Goal: Transaction & Acquisition: Purchase product/service

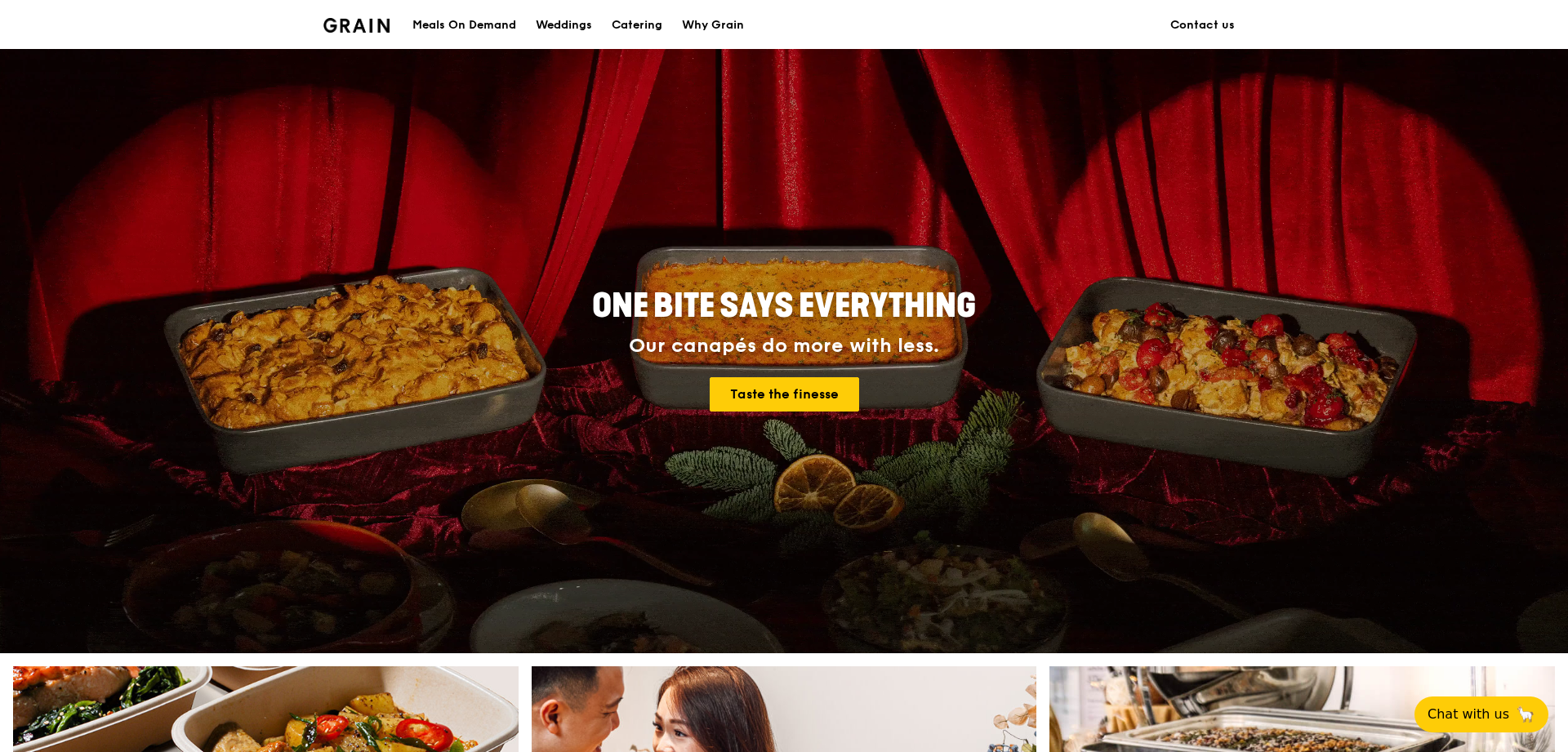
click at [470, 42] on div "Meals On Demand" at bounding box center [465, 25] width 104 height 49
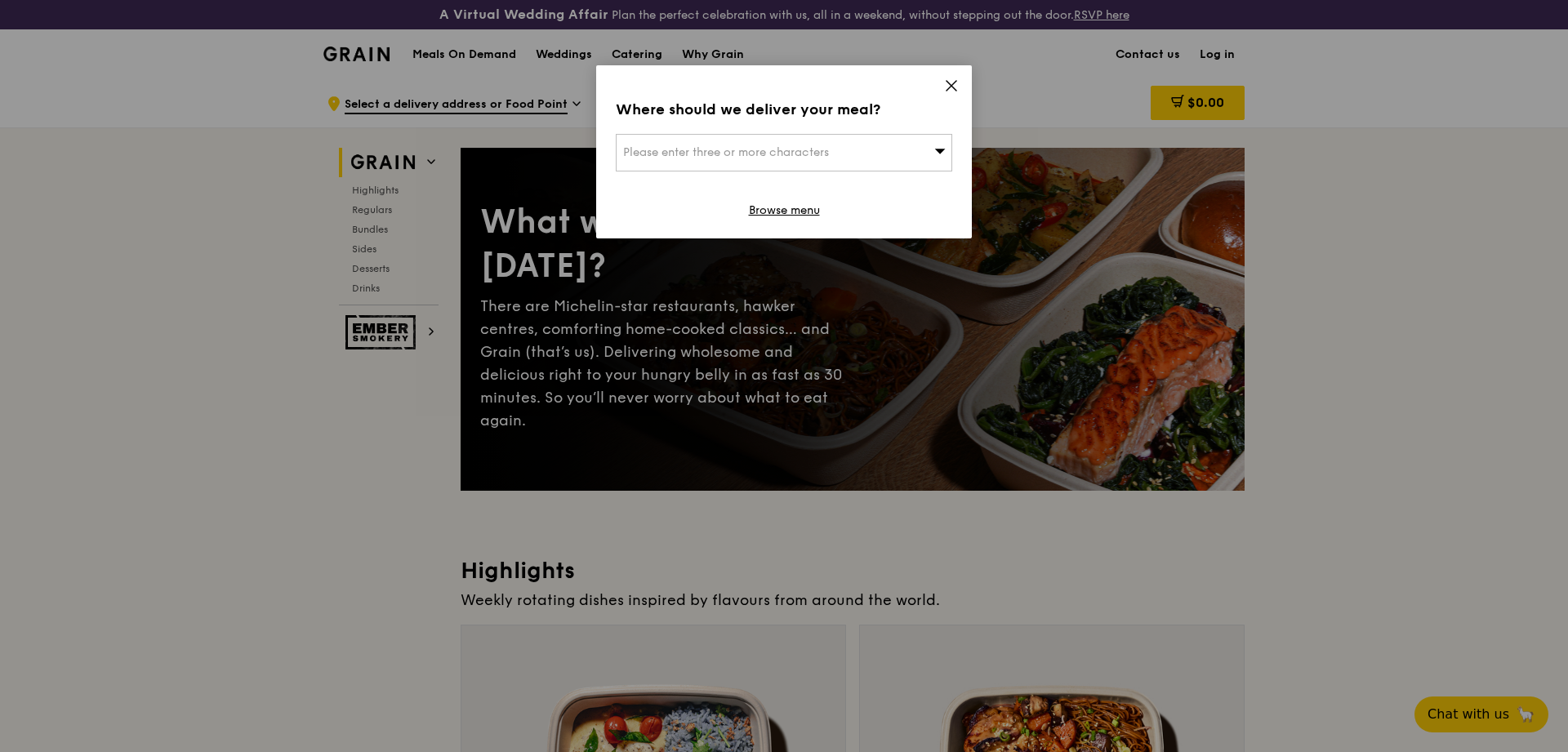
click at [956, 87] on icon at bounding box center [952, 86] width 15 height 15
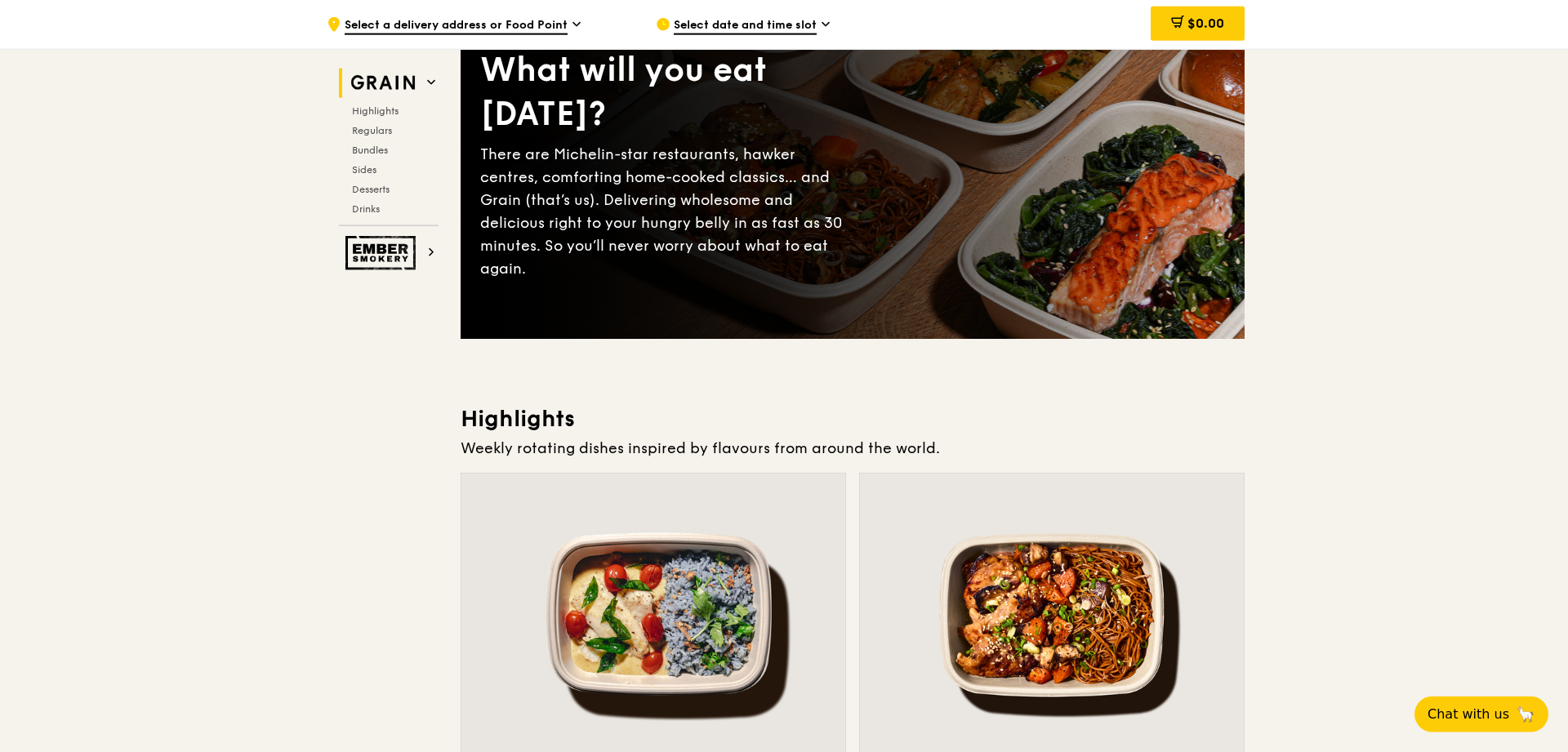
scroll to position [250, 0]
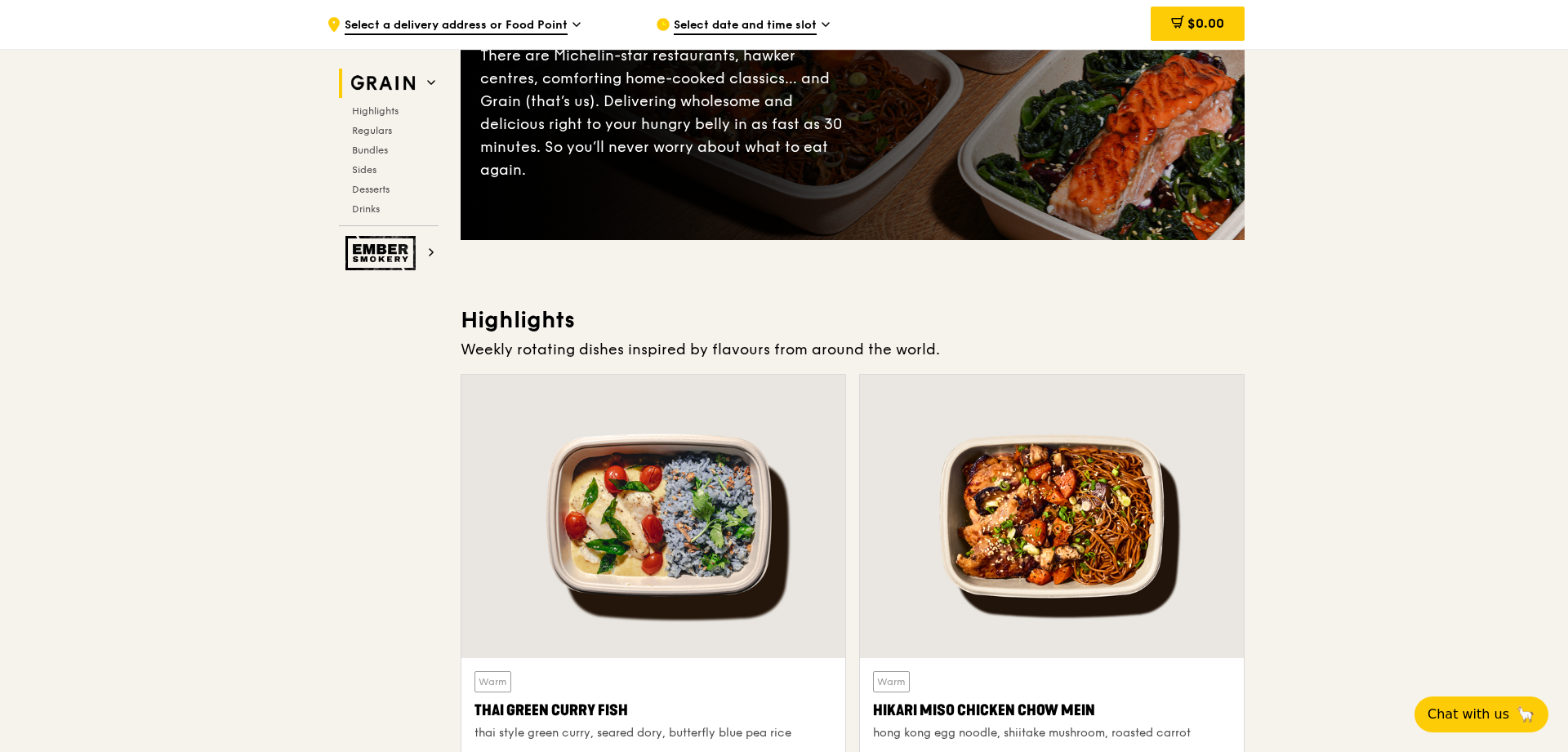
click at [782, 36] on div "Select date and time slot" at bounding box center [807, 24] width 303 height 49
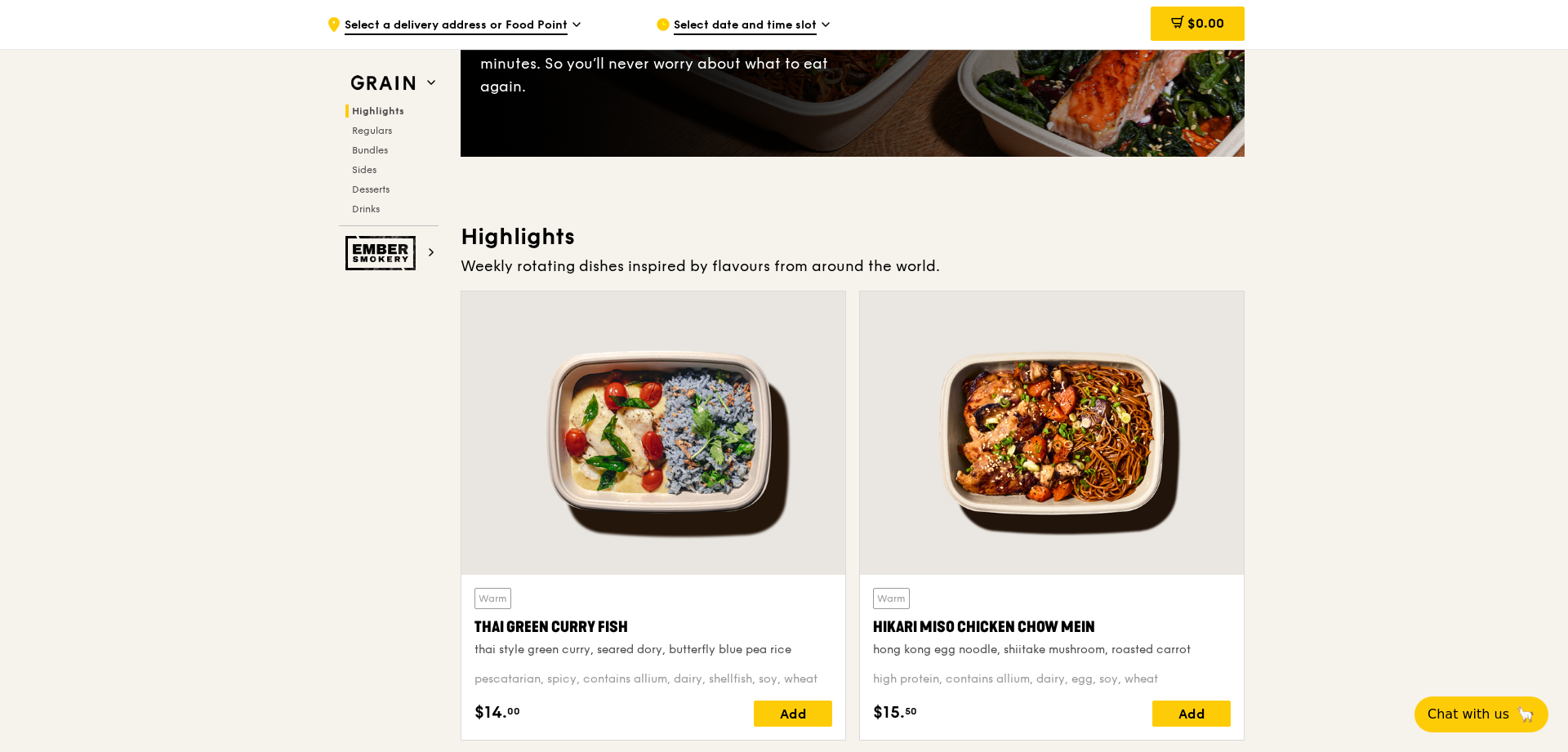
scroll to position [0, 0]
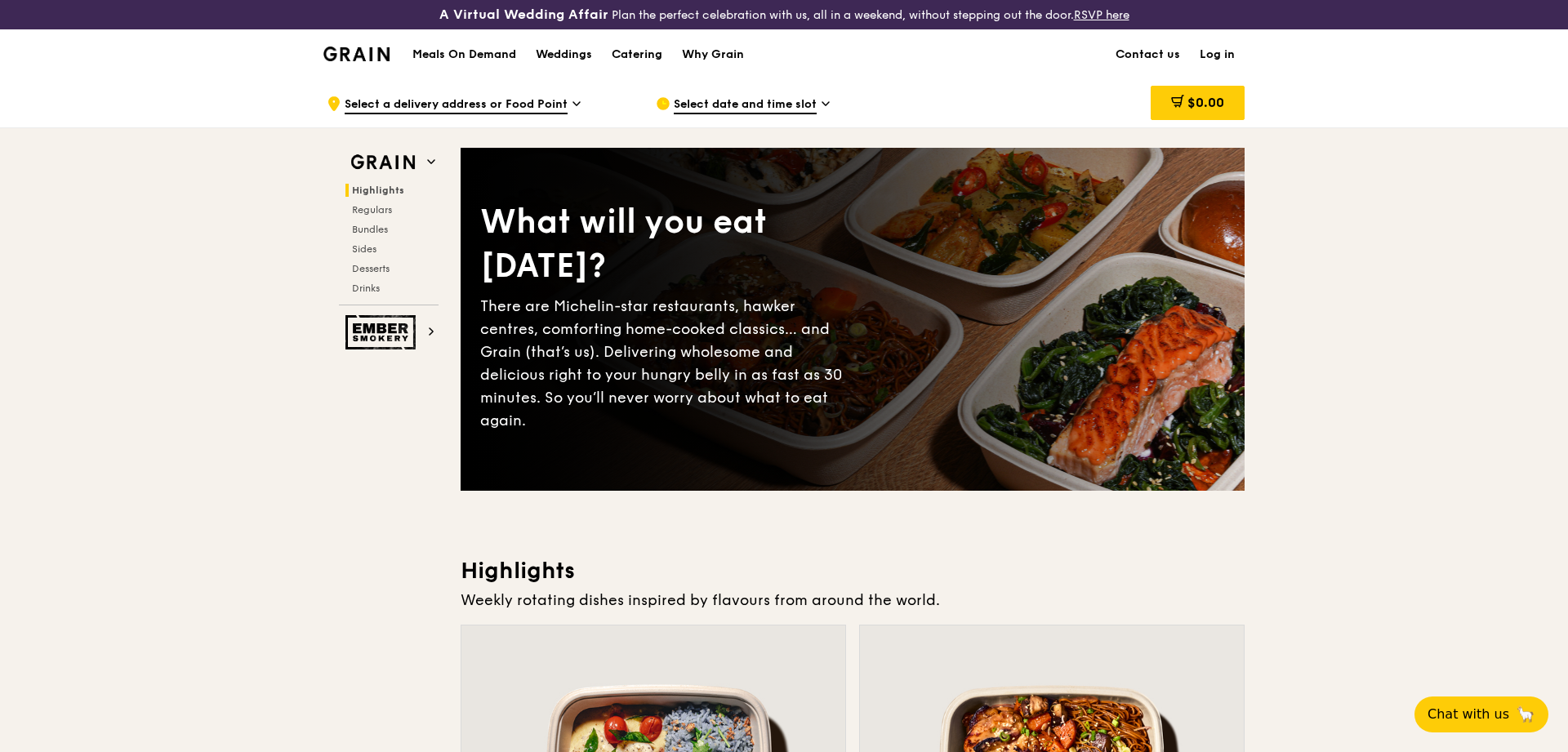
click at [1217, 56] on link "Log in" at bounding box center [1217, 54] width 54 height 49
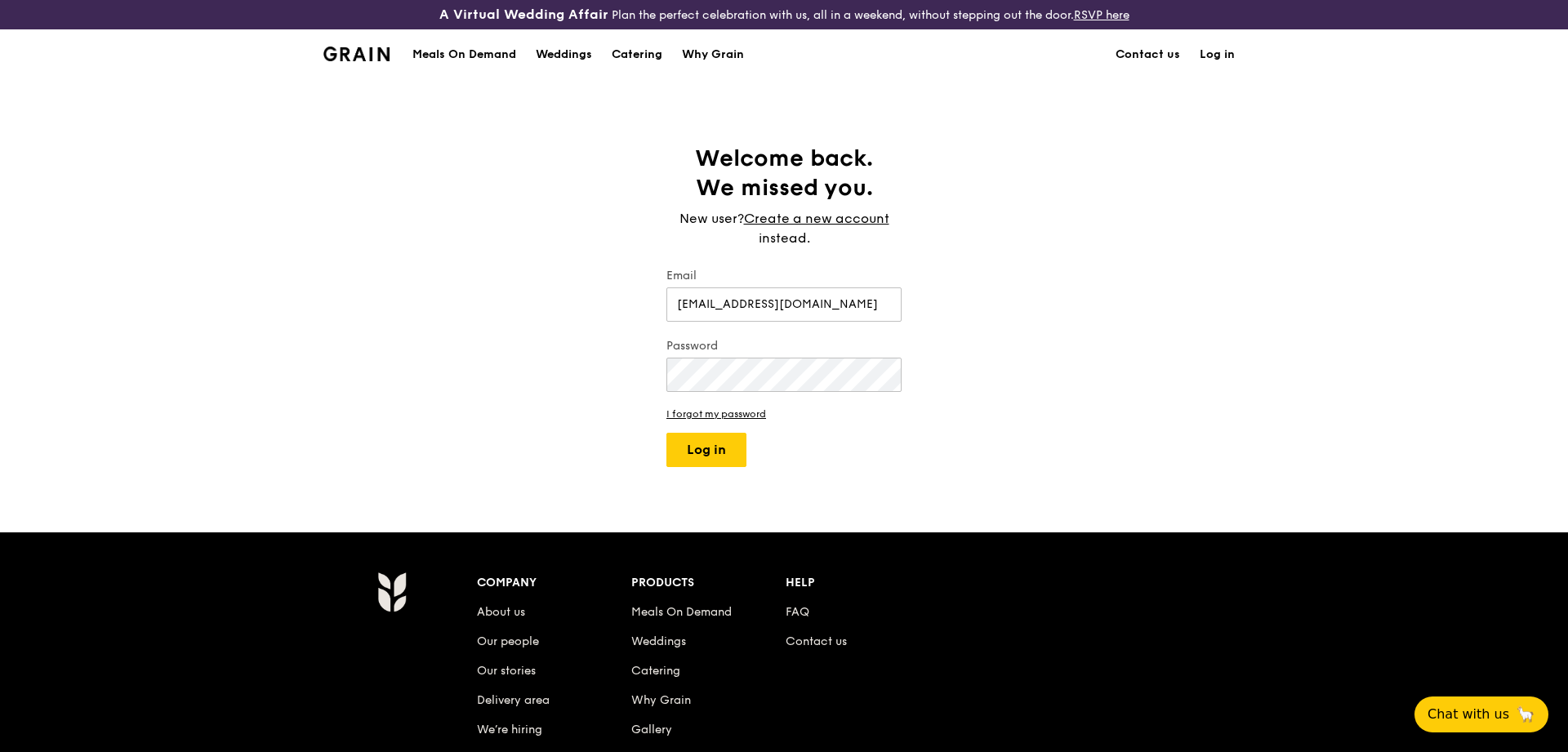
type input "[EMAIL_ADDRESS][DOMAIN_NAME]"
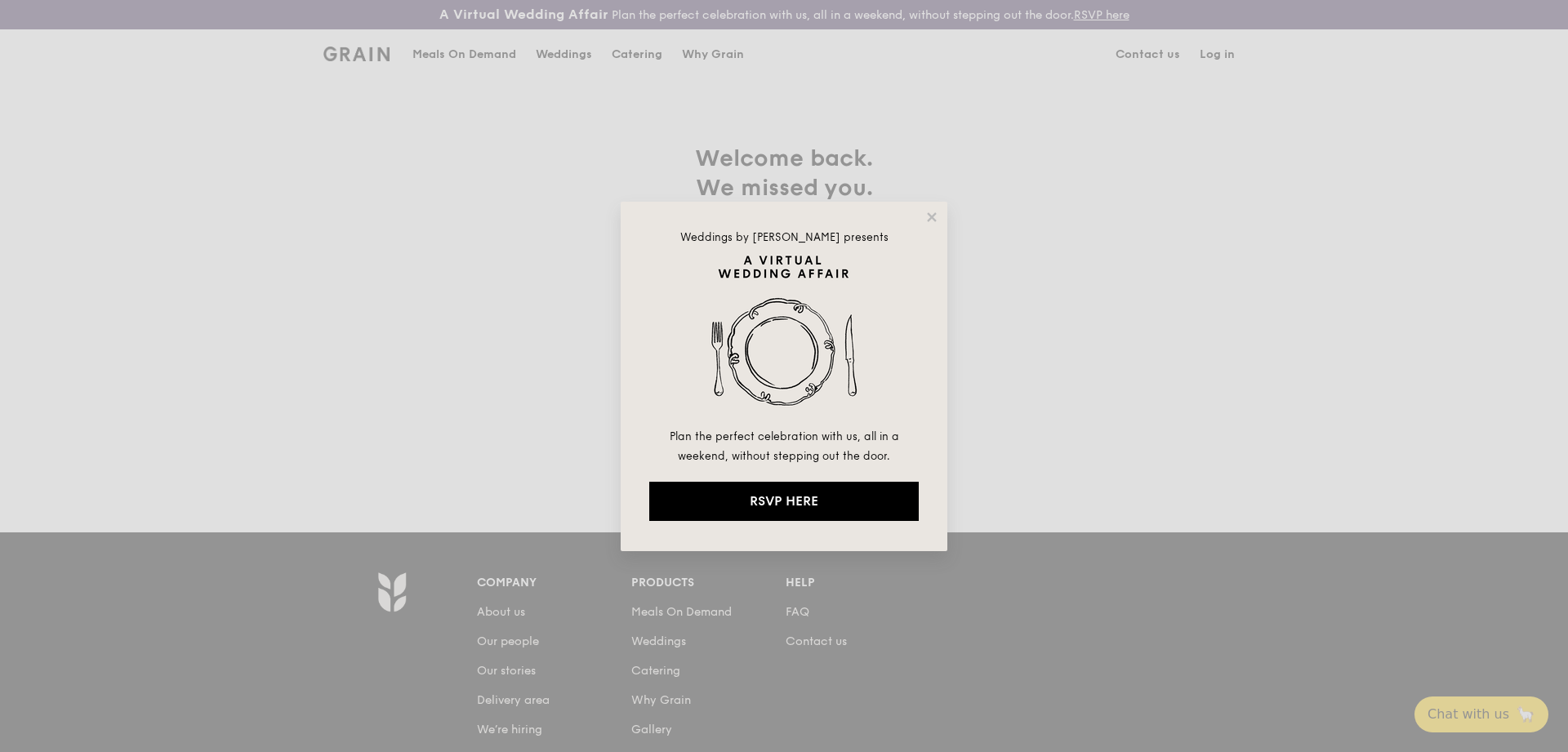
click at [719, 446] on p "Plan the perfect celebration with us, all in a weekend, without stepping out th…" at bounding box center [784, 447] width 270 height 40
click at [925, 222] on icon at bounding box center [932, 217] width 15 height 15
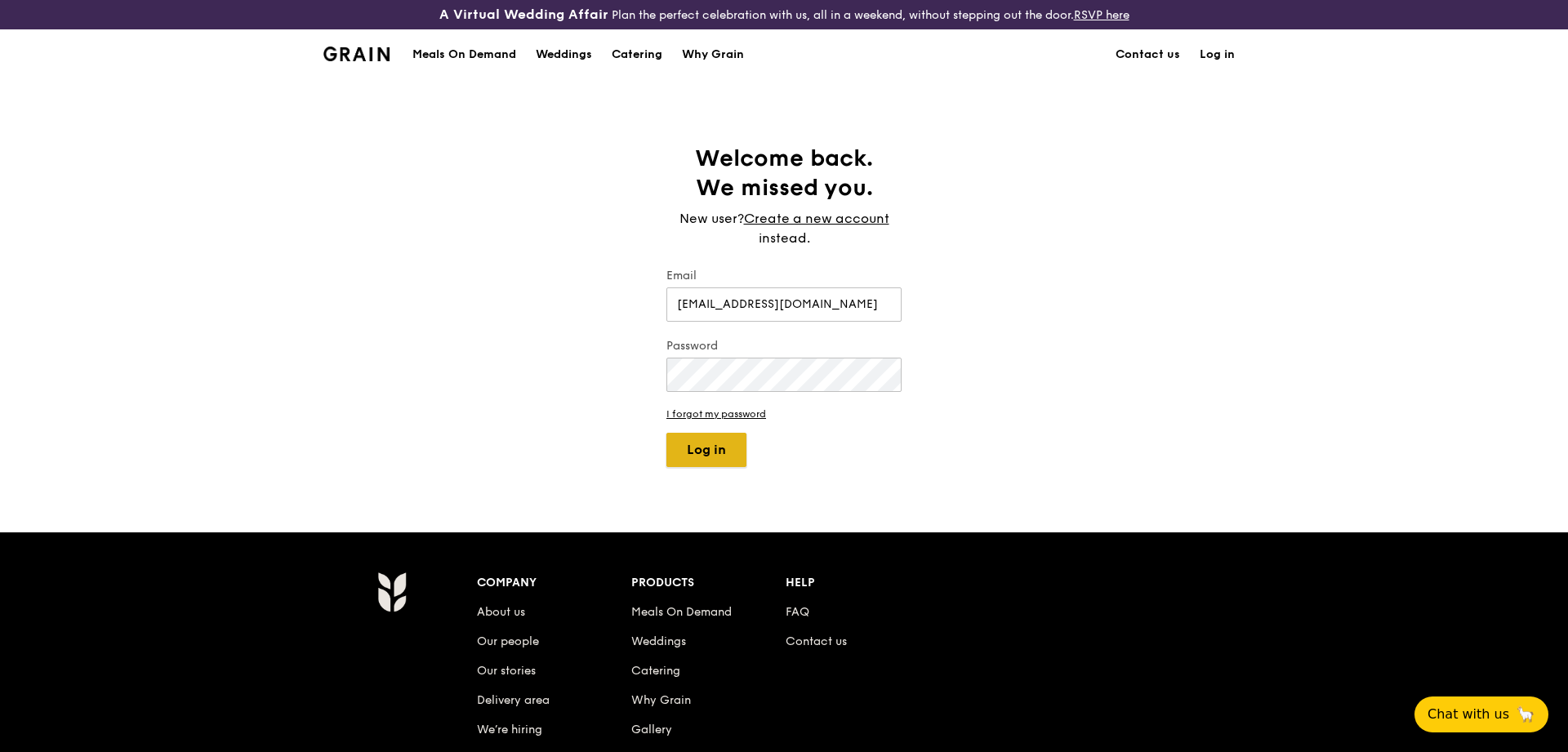
click at [716, 466] on button "Log in" at bounding box center [706, 451] width 80 height 35
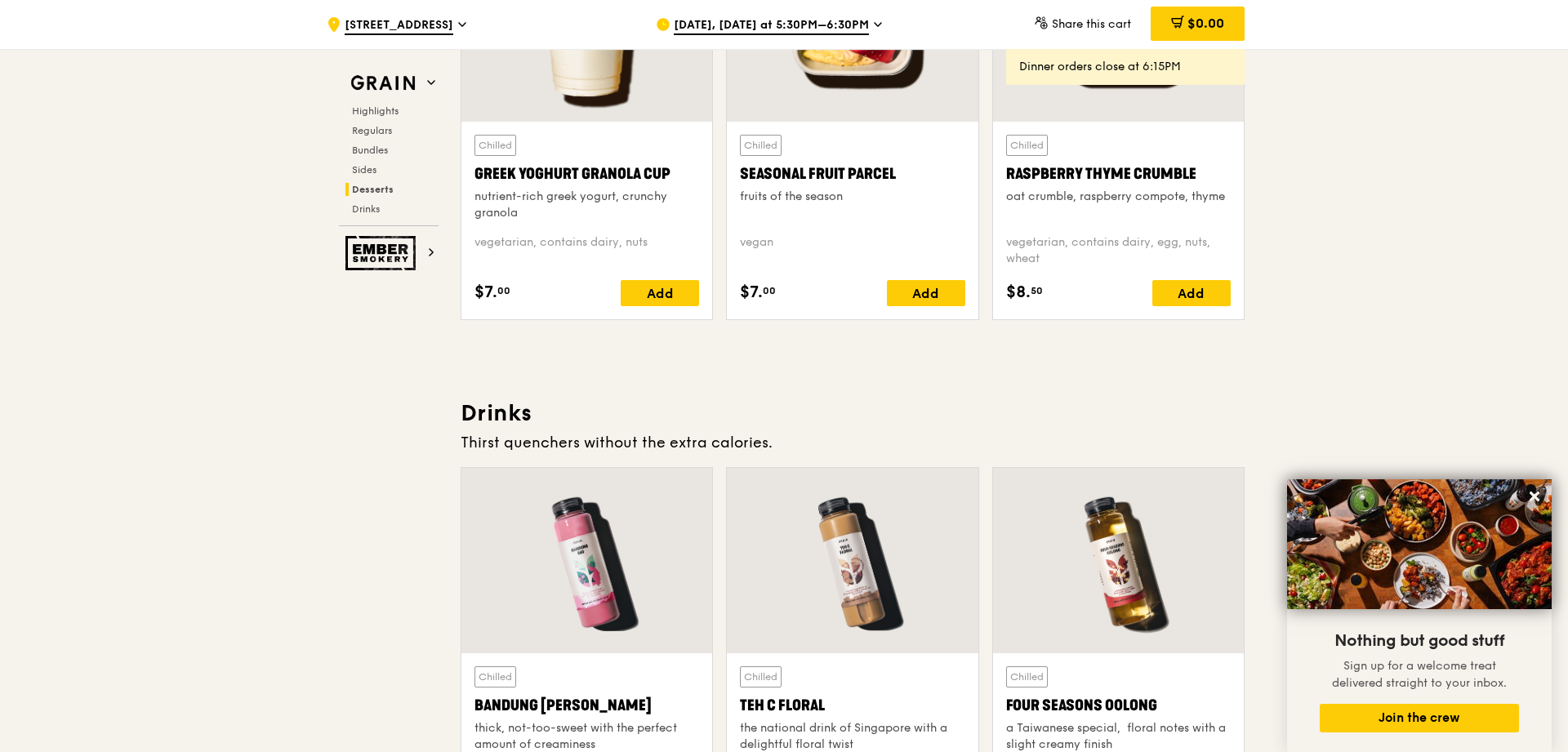
scroll to position [5749, 0]
